Goal: Book appointment/travel/reservation

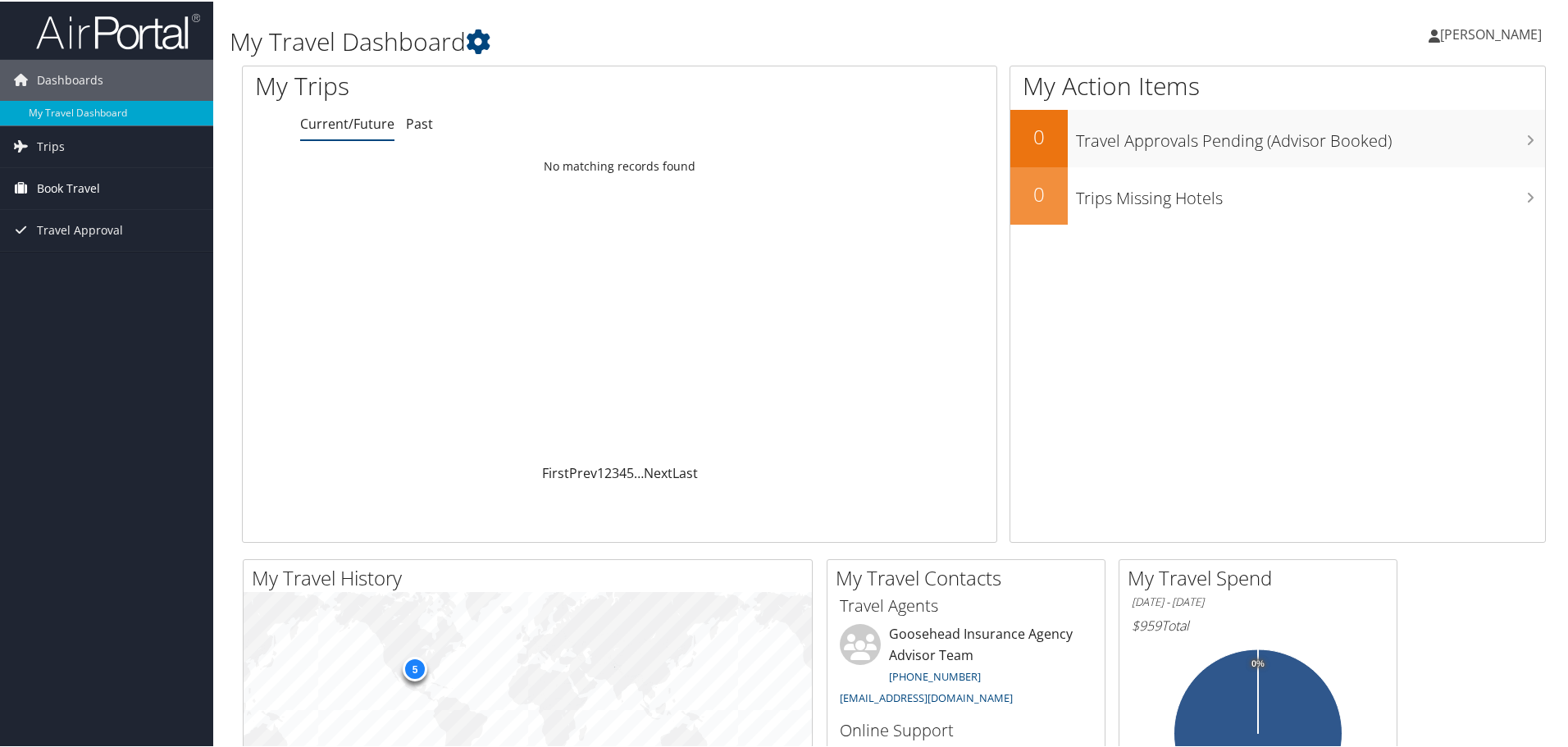
click at [111, 184] on link "Book Travel" at bounding box center [107, 187] width 213 height 41
click at [109, 265] on link "Book/Manage Online Trips" at bounding box center [107, 268] width 213 height 25
